Goal: Find specific page/section: Locate item on page

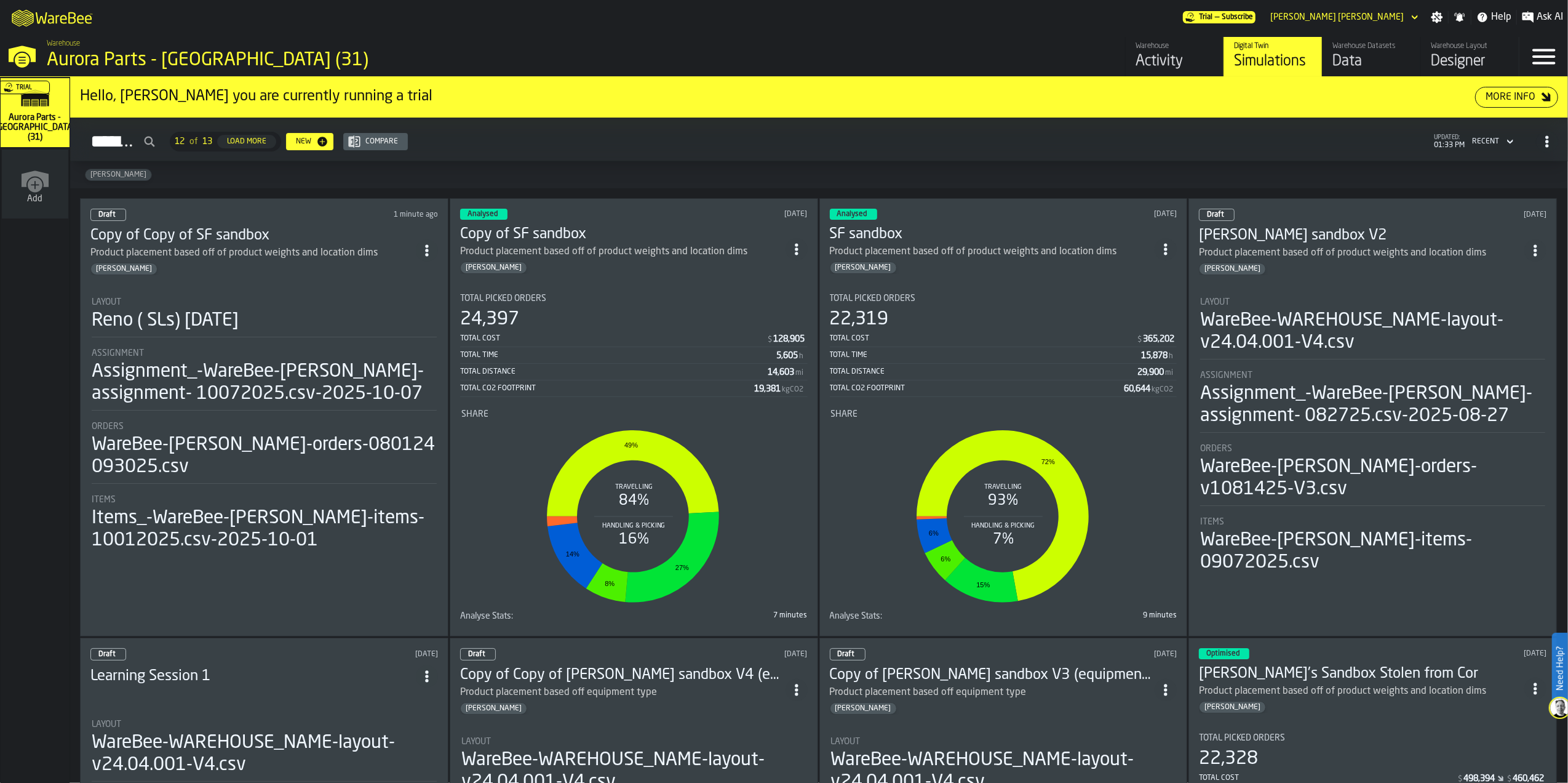
click at [50, 57] on div "Aurora Parts - [GEOGRAPHIC_DATA] (31)" at bounding box center [213, 60] width 333 height 22
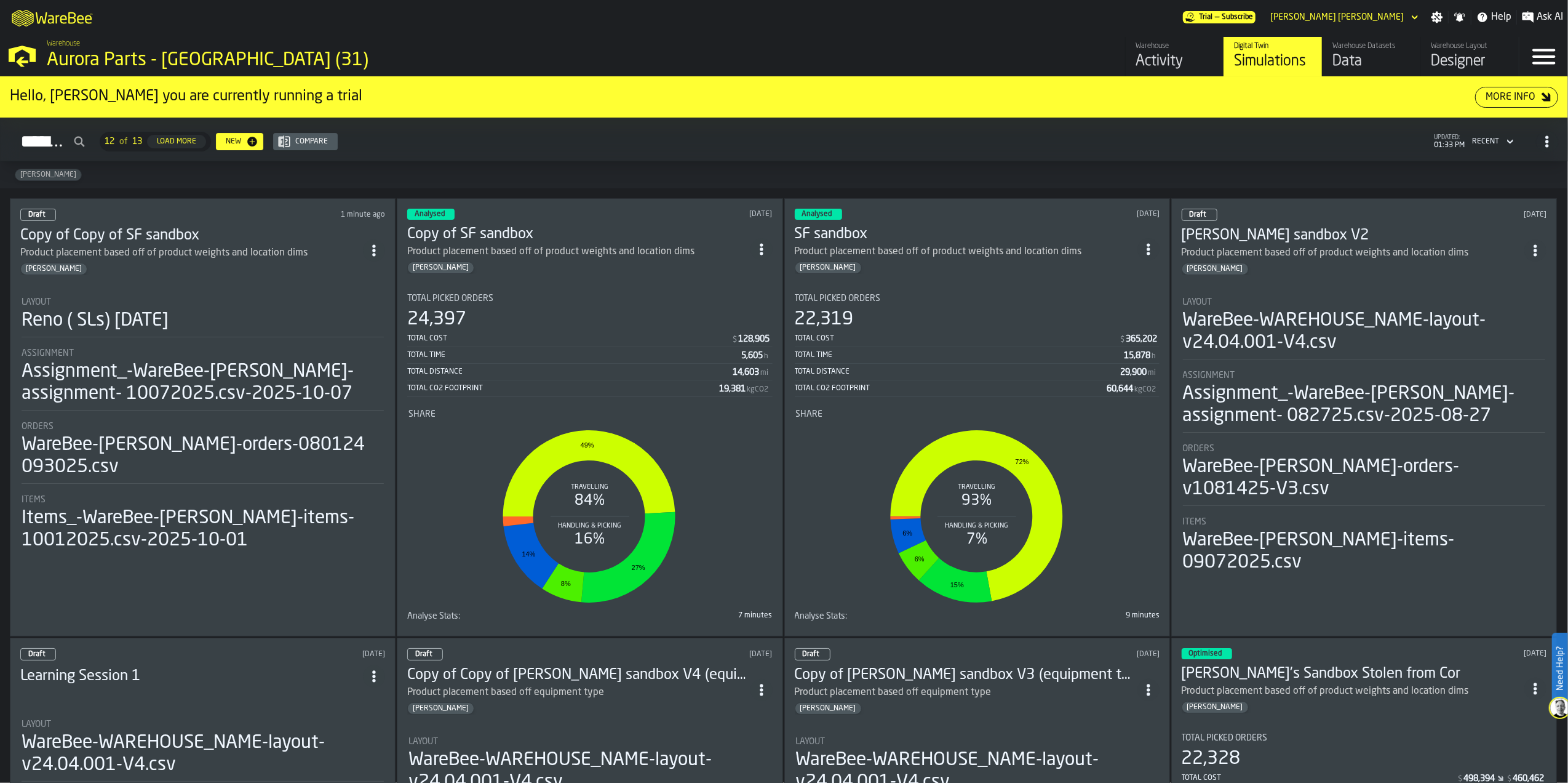
click at [227, 263] on div "[PERSON_NAME]" at bounding box center [191, 269] width 343 height 13
